Goal: Information Seeking & Learning: Learn about a topic

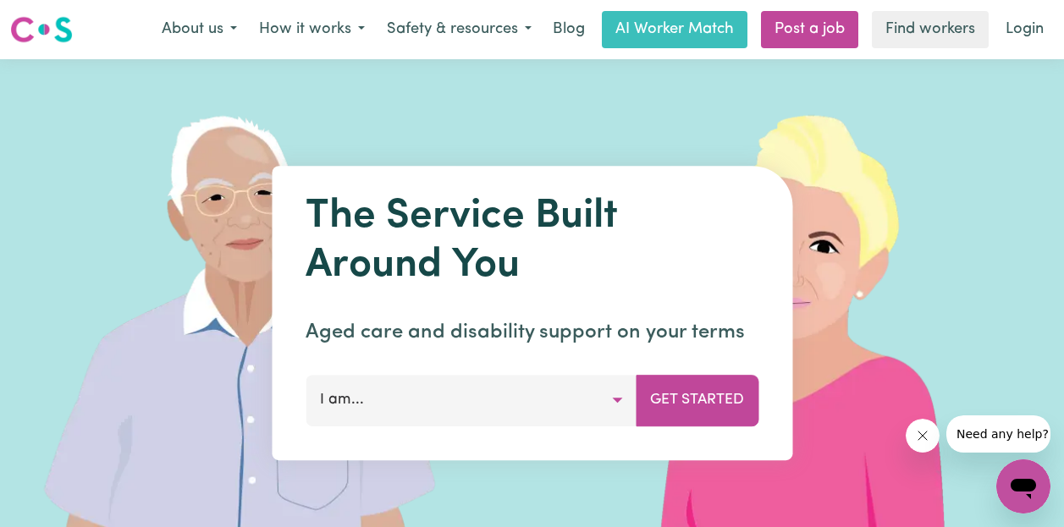
click at [614, 396] on button "I am..." at bounding box center [471, 400] width 331 height 51
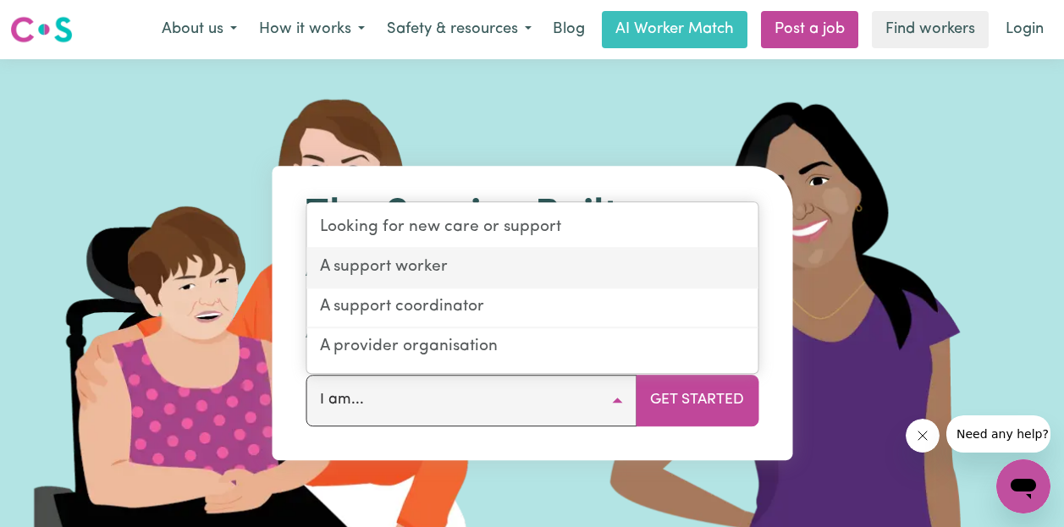
click at [410, 260] on link "A support worker" at bounding box center [531, 269] width 451 height 40
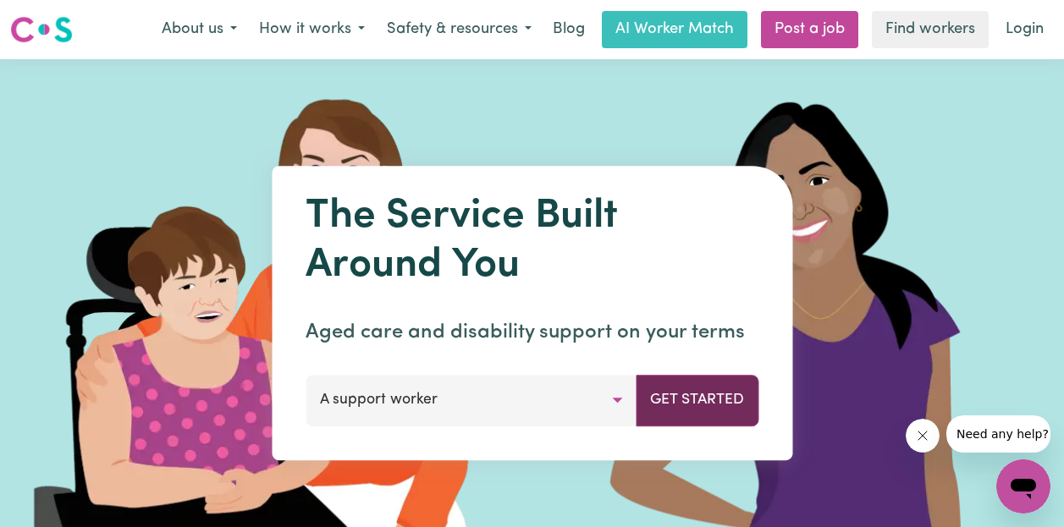
click at [703, 396] on button "Get Started" at bounding box center [697, 400] width 123 height 51
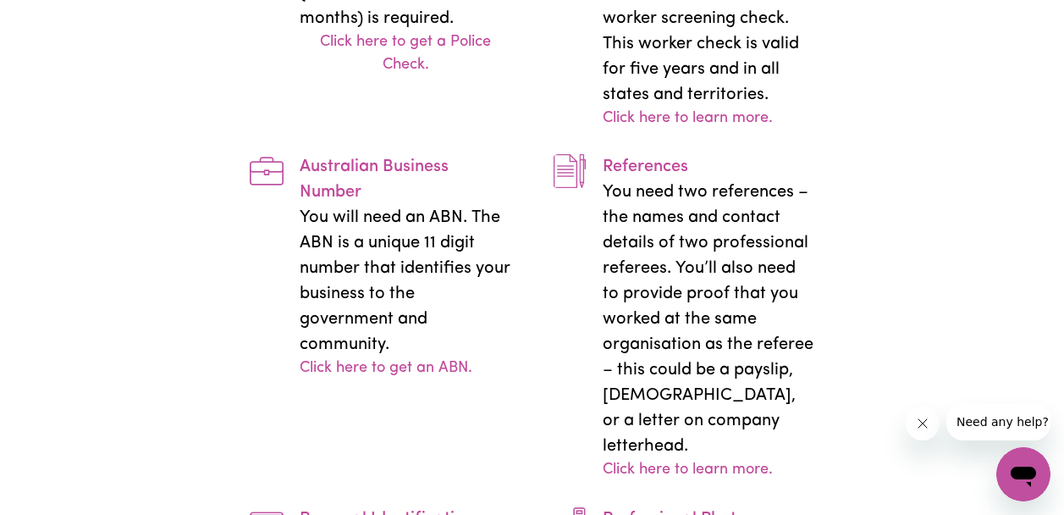
scroll to position [3330, 0]
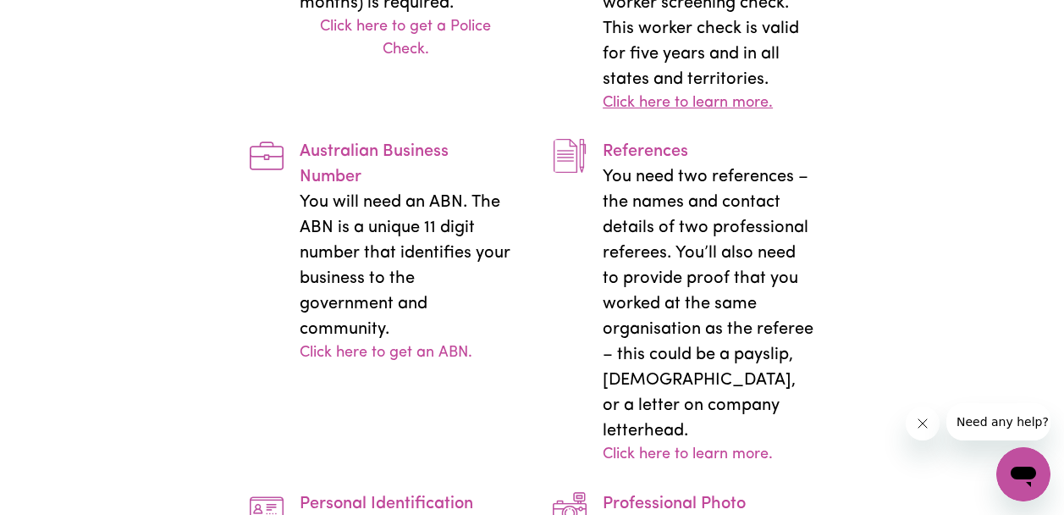
click at [704, 115] on link "Click here to learn more." at bounding box center [688, 103] width 170 height 23
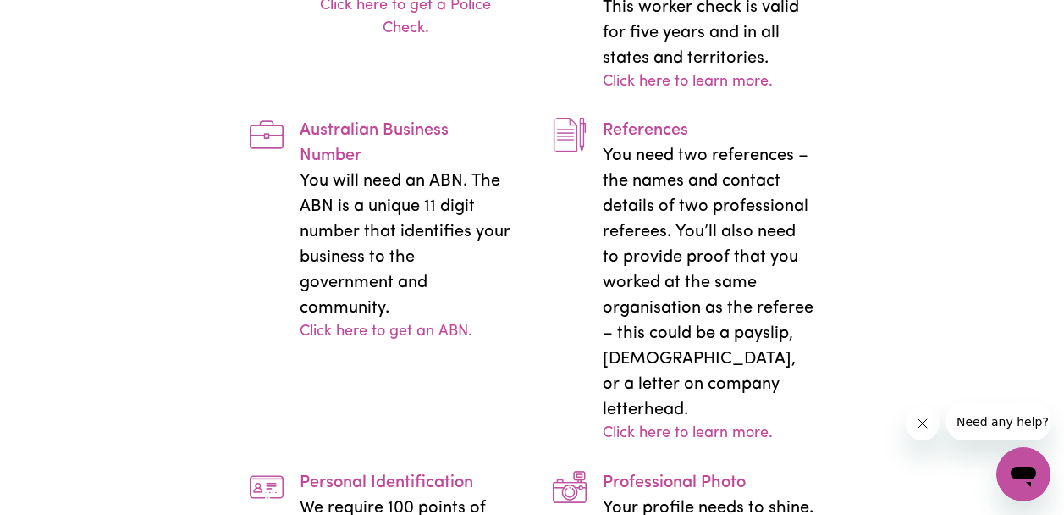
scroll to position [3390, 0]
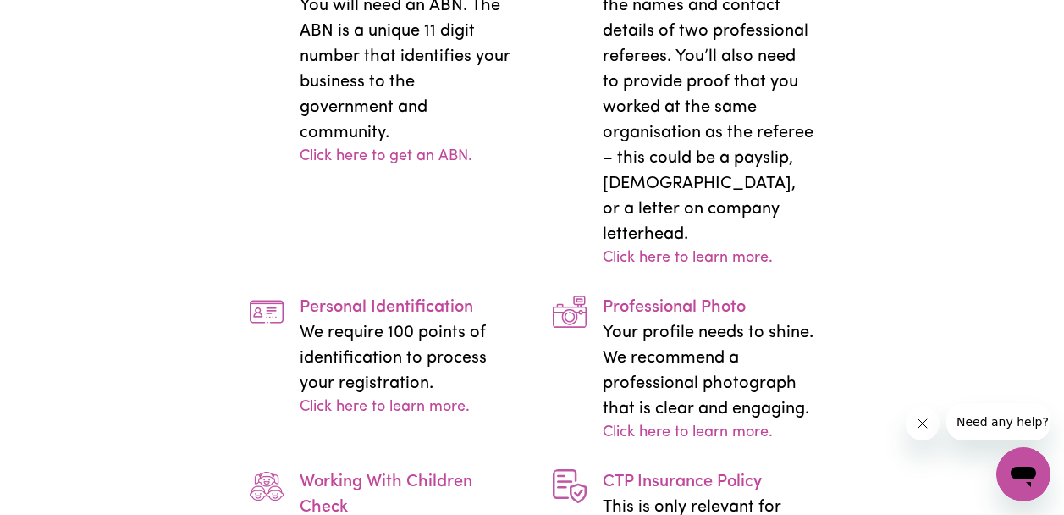
scroll to position [3597, 0]
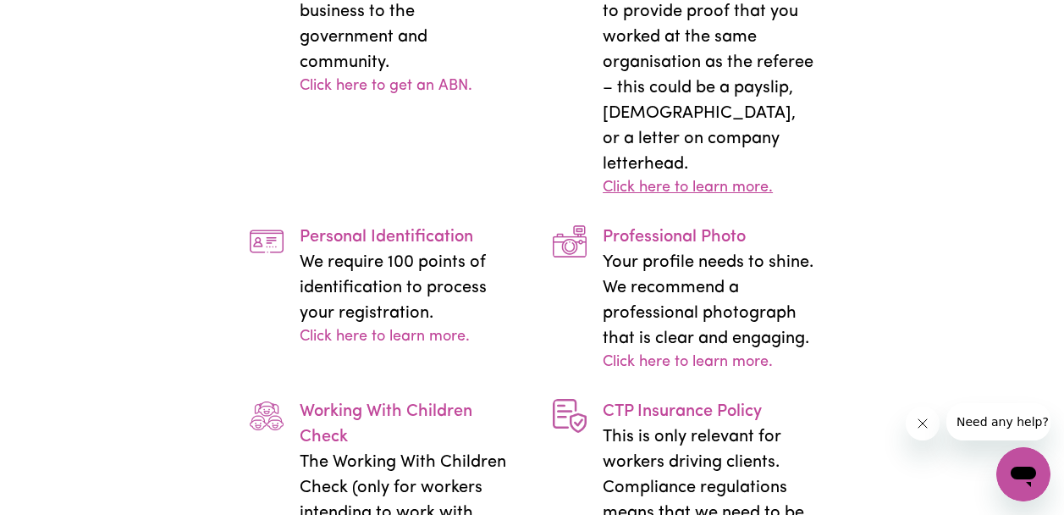
click at [694, 200] on link "Click here to learn more." at bounding box center [688, 188] width 170 height 23
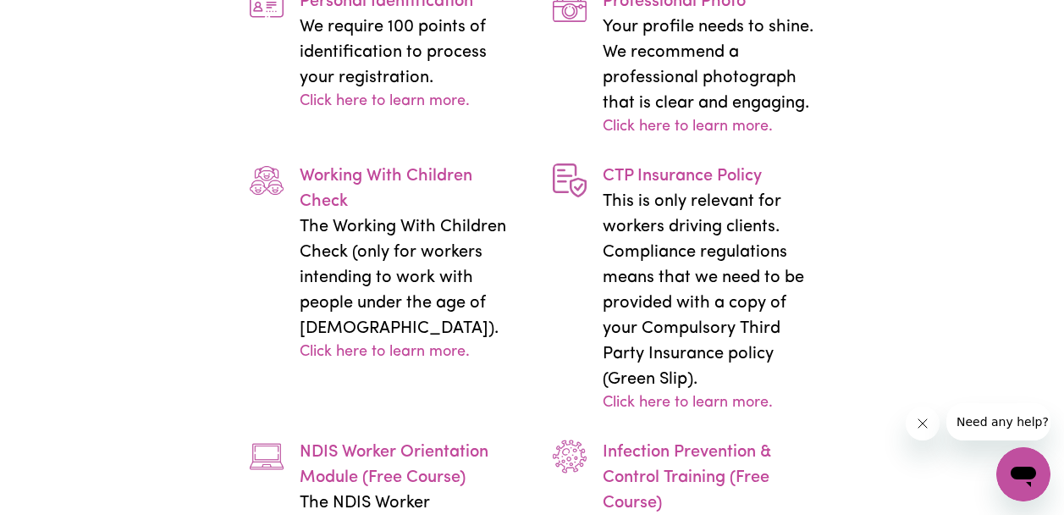
scroll to position [3877, 0]
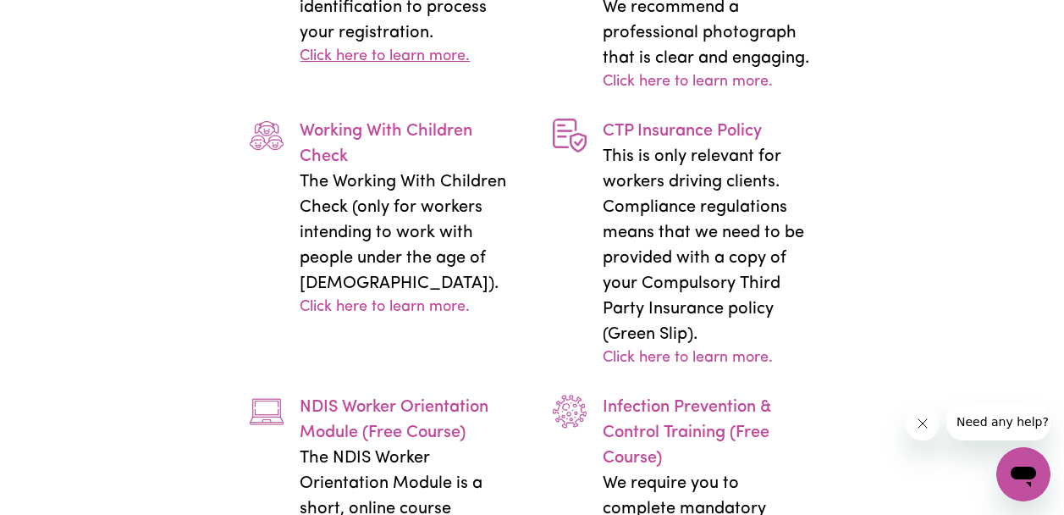
click at [359, 69] on link "Click here to learn more." at bounding box center [385, 57] width 170 height 23
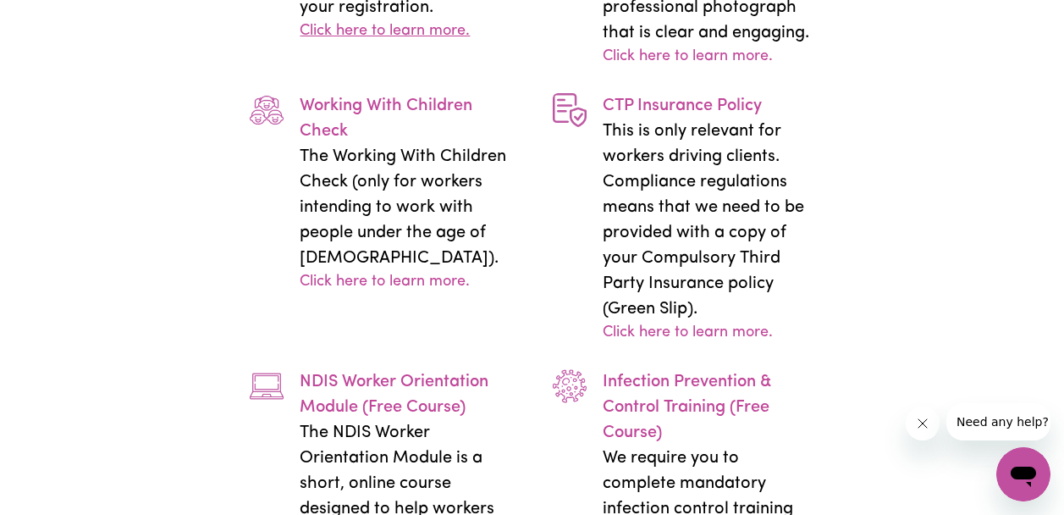
scroll to position [3973, 0]
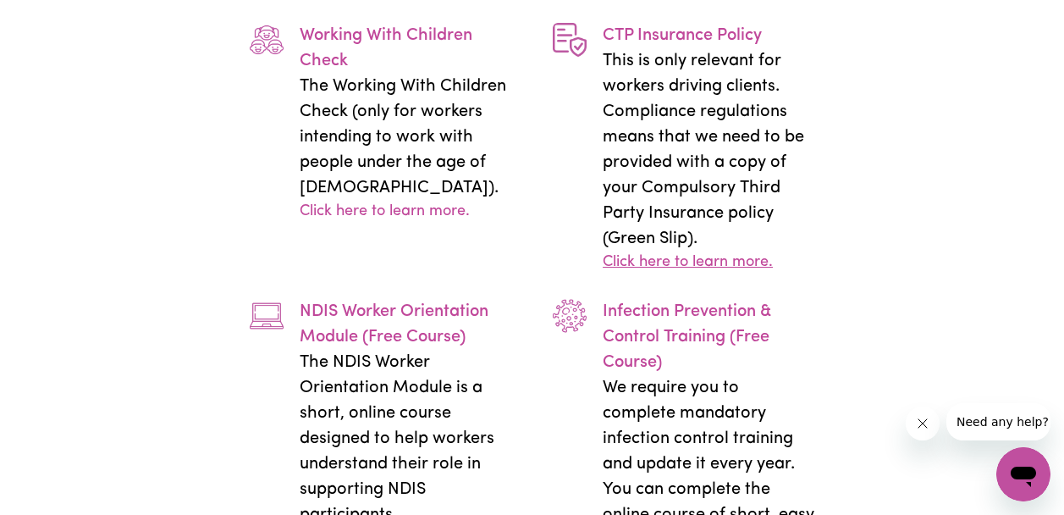
click at [666, 274] on link "Click here to learn more." at bounding box center [688, 262] width 170 height 23
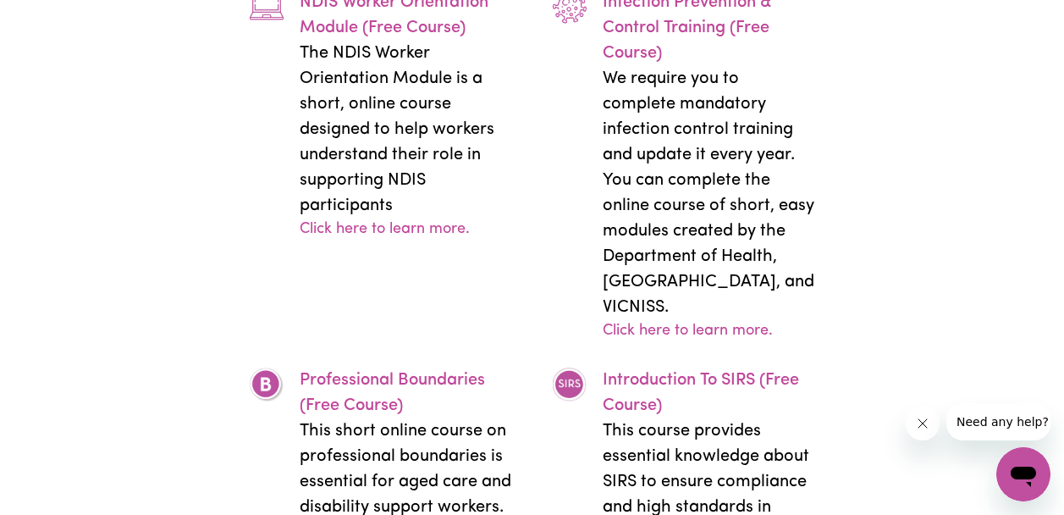
scroll to position [4324, 0]
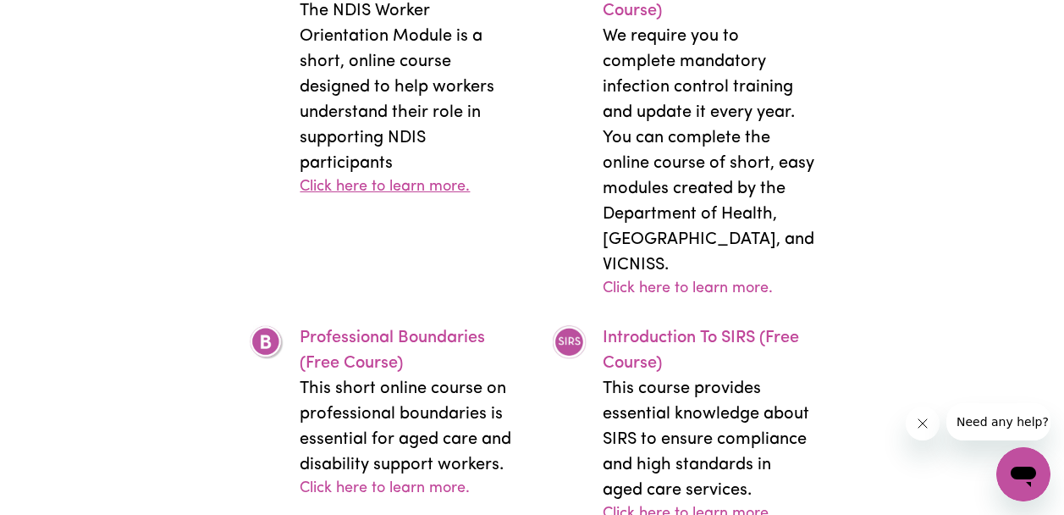
click at [405, 199] on link "Click here to learn more." at bounding box center [385, 187] width 170 height 23
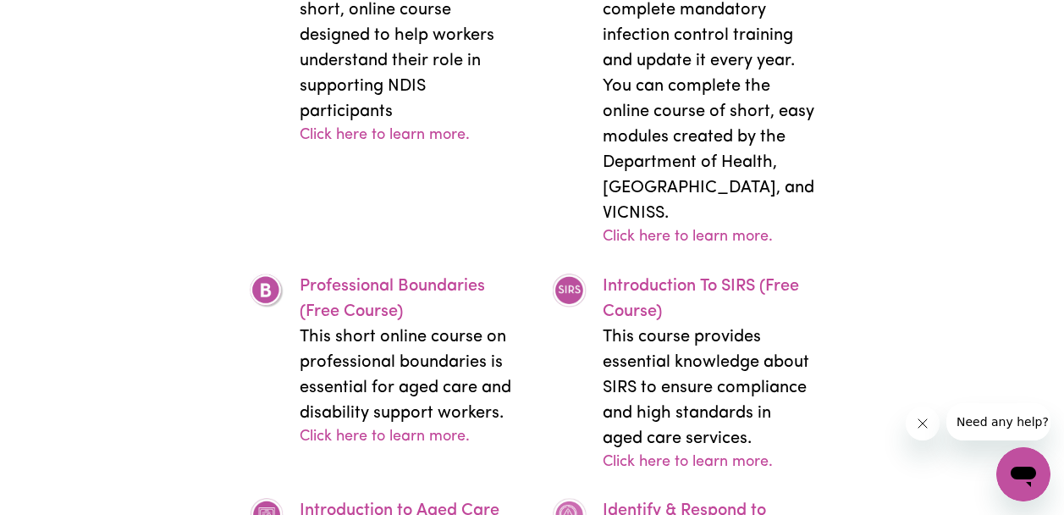
scroll to position [4444, 0]
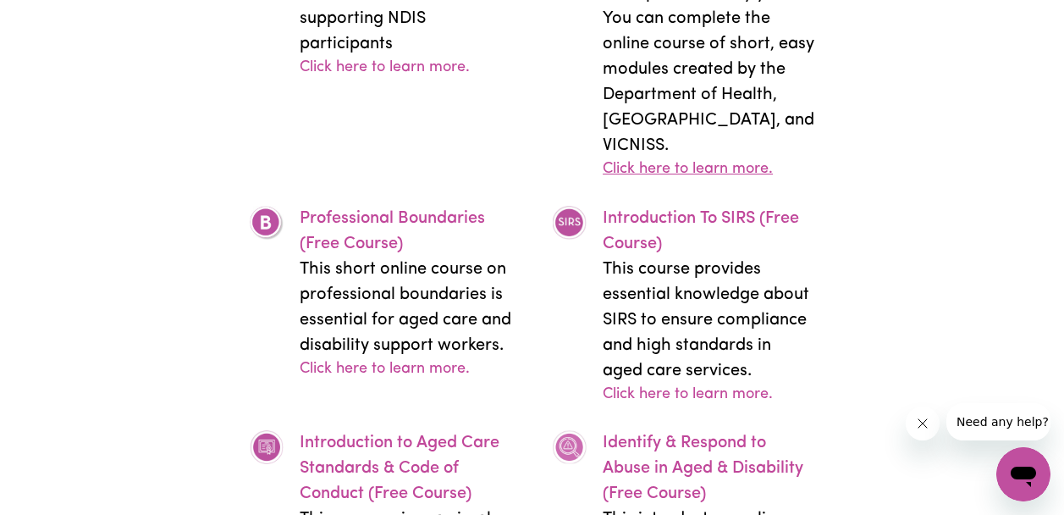
click at [675, 181] on link "Click here to learn more." at bounding box center [688, 169] width 170 height 23
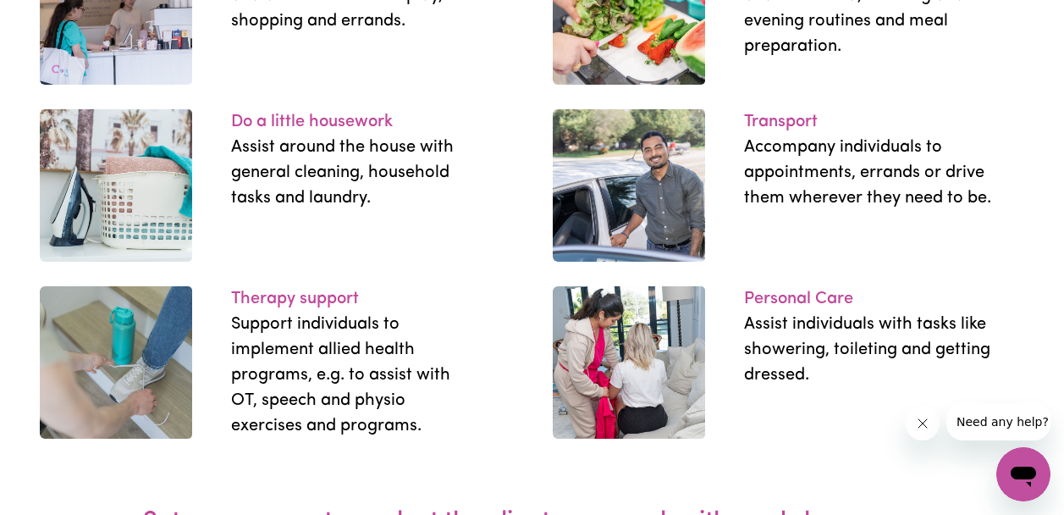
scroll to position [2508, 0]
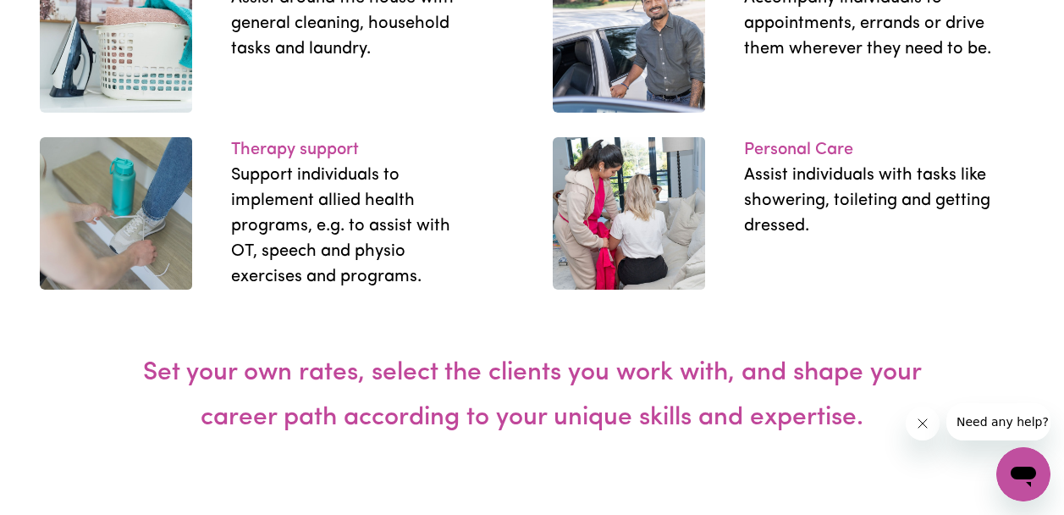
drag, startPoint x: 167, startPoint y: 260, endPoint x: 243, endPoint y: 248, distance: 77.1
click at [167, 113] on img at bounding box center [116, 36] width 152 height 152
click at [300, 62] on p "Assist around the house with general cleaning, household tasks and laundry." at bounding box center [355, 24] width 249 height 76
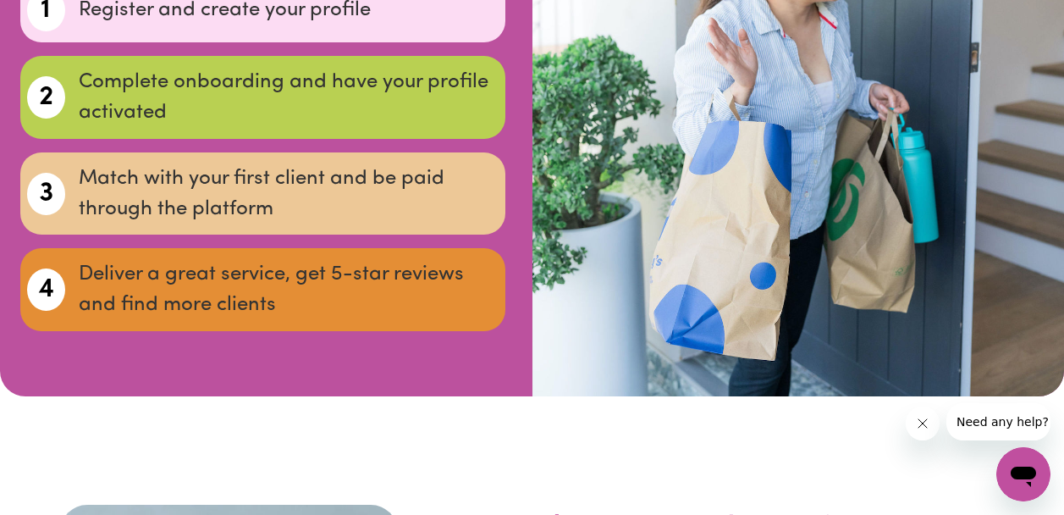
scroll to position [6034, 0]
